Goal: Task Accomplishment & Management: Manage account settings

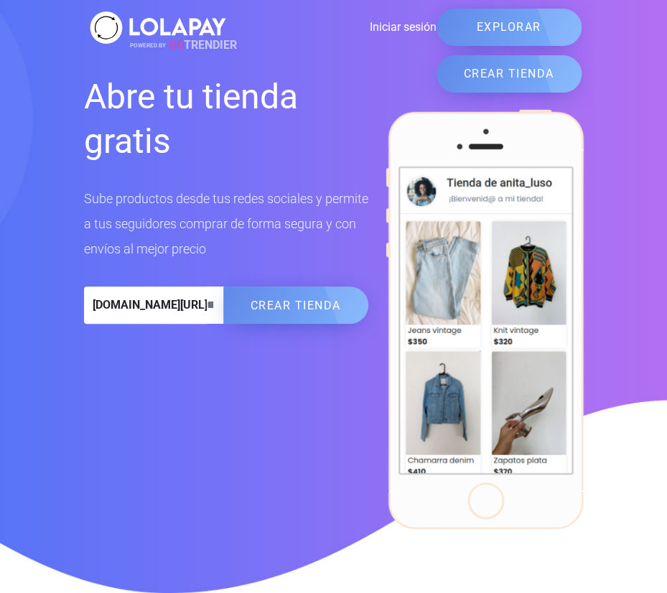
click at [407, 27] on link "Iniciar sesión" at bounding box center [333, 27] width 207 height 17
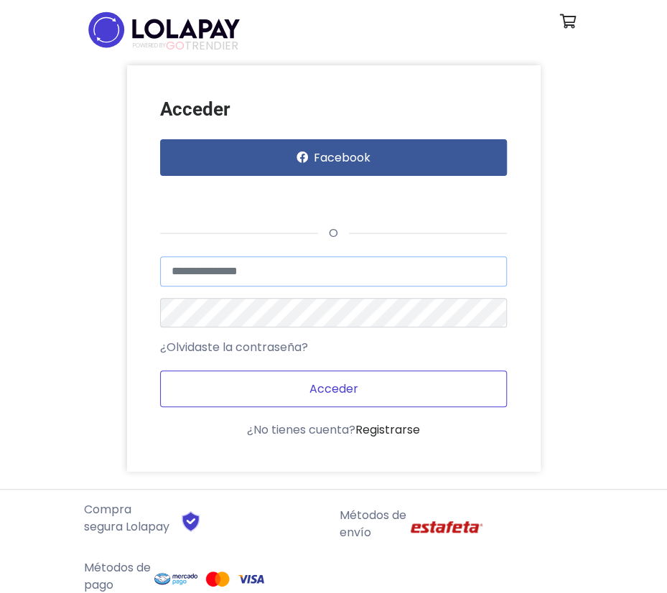
type input "**********"
click at [368, 381] on button "Acceder" at bounding box center [334, 389] width 348 height 37
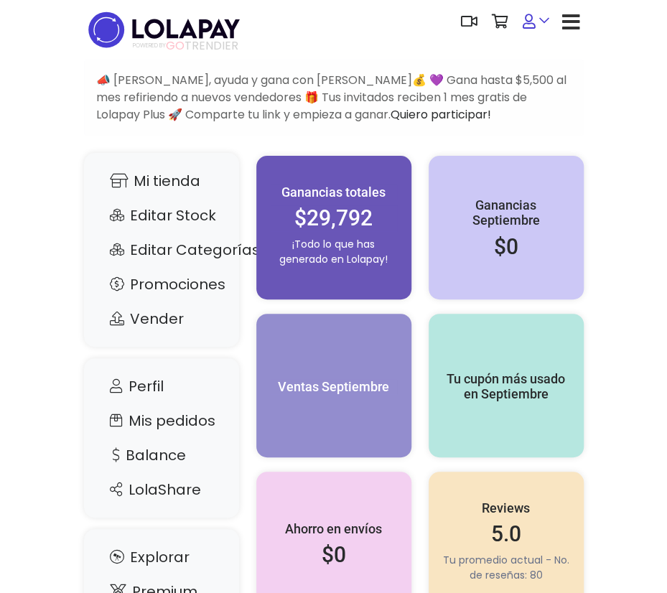
click at [541, 27] on link at bounding box center [536, 22] width 41 height 44
click at [569, 27] on icon "button" at bounding box center [571, 22] width 18 height 20
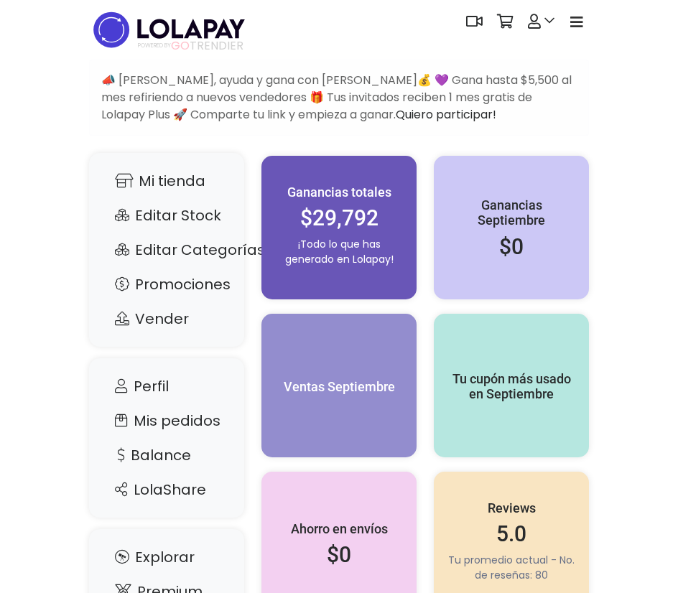
click at [579, 27] on icon "button" at bounding box center [576, 22] width 13 height 14
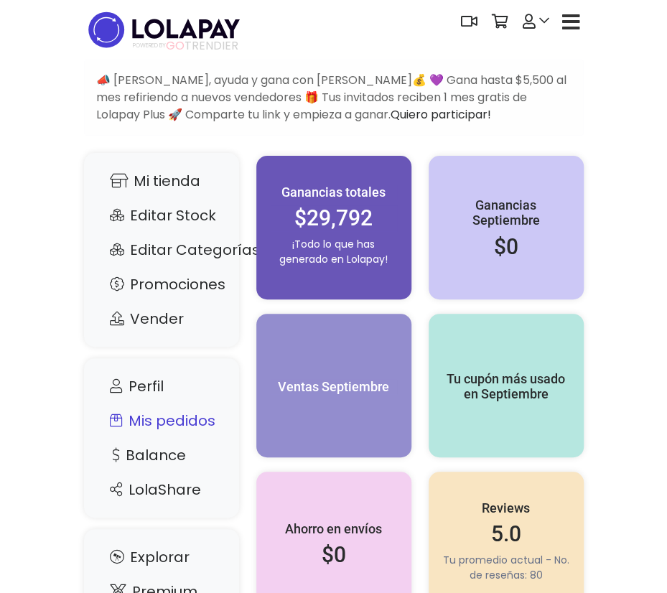
click at [195, 420] on link "Mis pedidos" at bounding box center [161, 420] width 126 height 27
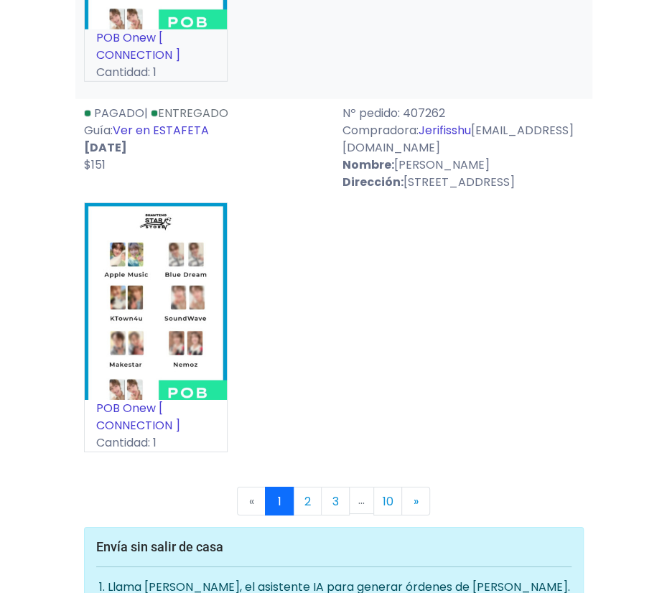
scroll to position [9575, 0]
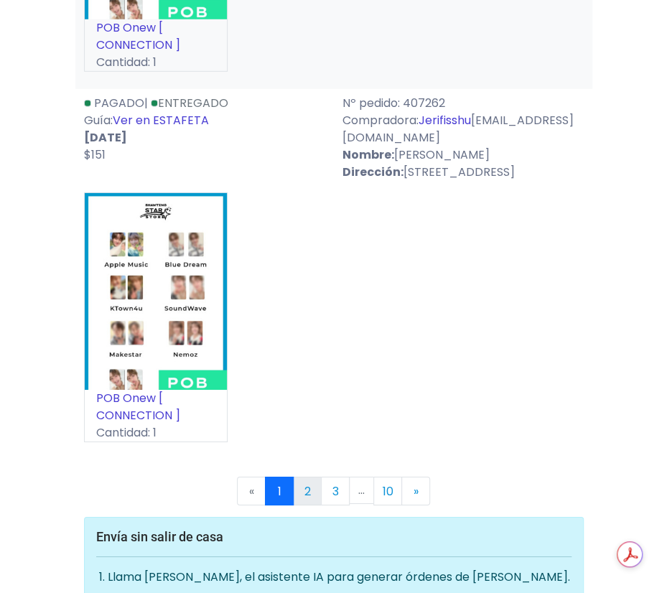
click at [307, 477] on link "2" at bounding box center [307, 491] width 29 height 29
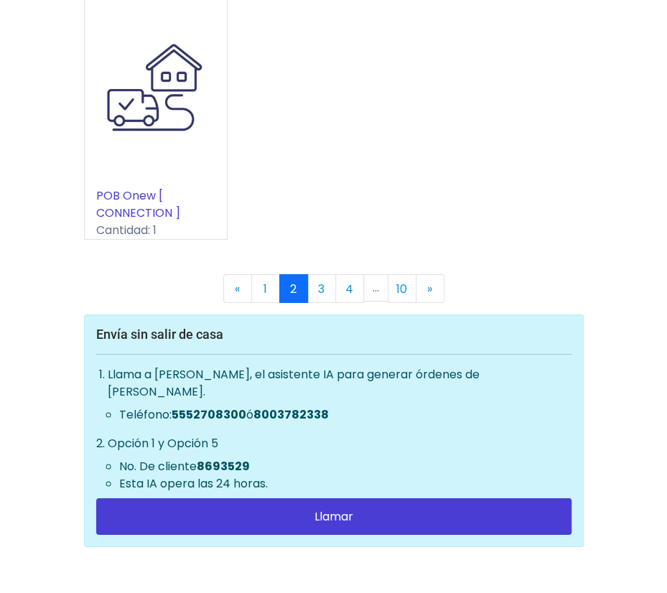
scroll to position [9608, 0]
click at [322, 303] on link "3" at bounding box center [321, 288] width 29 height 29
